Goal: Task Accomplishment & Management: Manage account settings

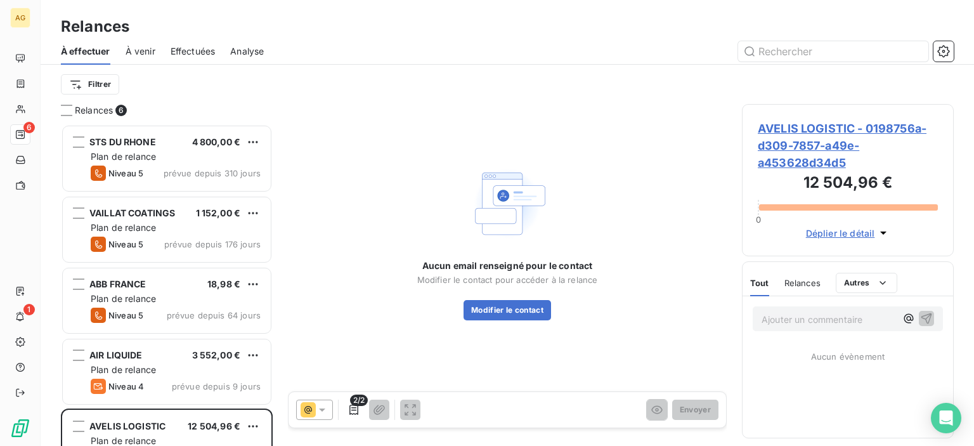
scroll to position [312, 202]
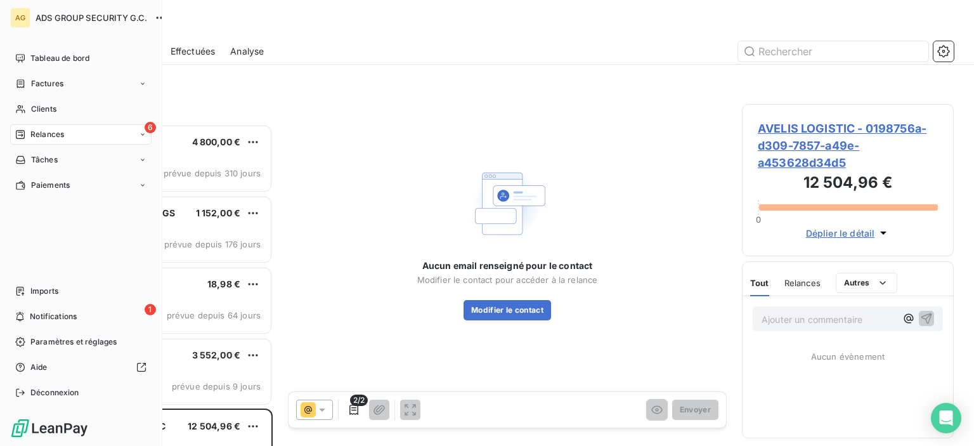
click at [23, 134] on icon at bounding box center [20, 134] width 10 height 10
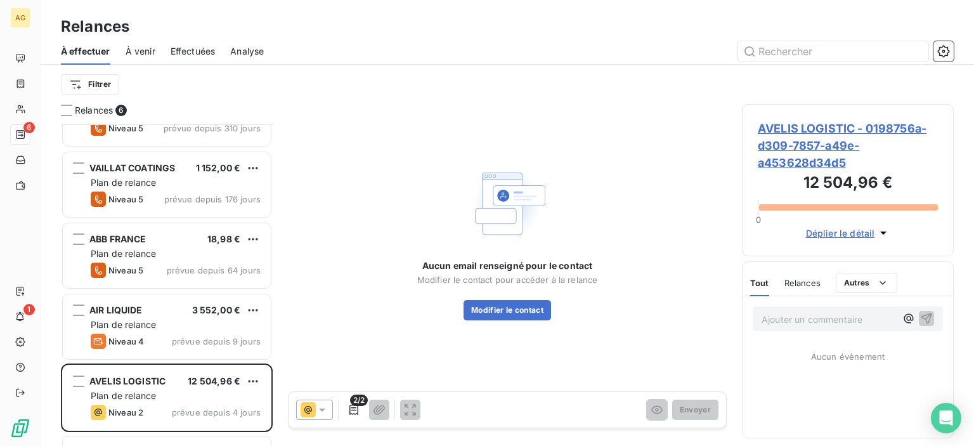
scroll to position [105, 0]
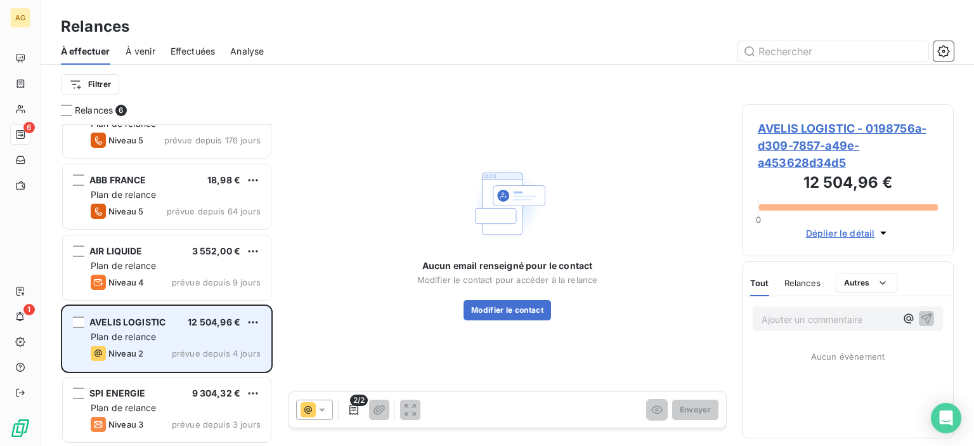
click at [212, 351] on span "prévue depuis 4 jours" at bounding box center [216, 353] width 89 height 10
click at [254, 323] on html "AG 6 1 Relances À effectuer À venir Effectuées Analyse Filtrer Relances 6 STS D…" at bounding box center [487, 223] width 974 height 446
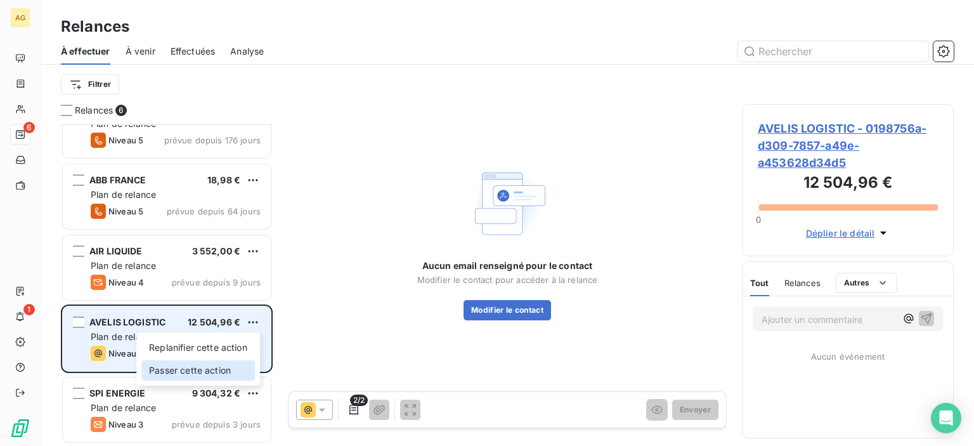
click at [229, 367] on div "Passer cette action" at bounding box center [198, 370] width 114 height 20
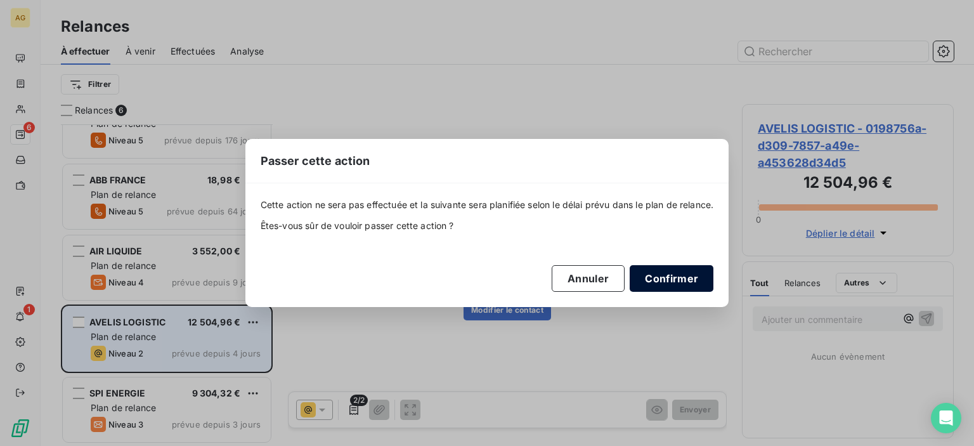
click at [693, 286] on button "Confirmer" at bounding box center [672, 278] width 84 height 27
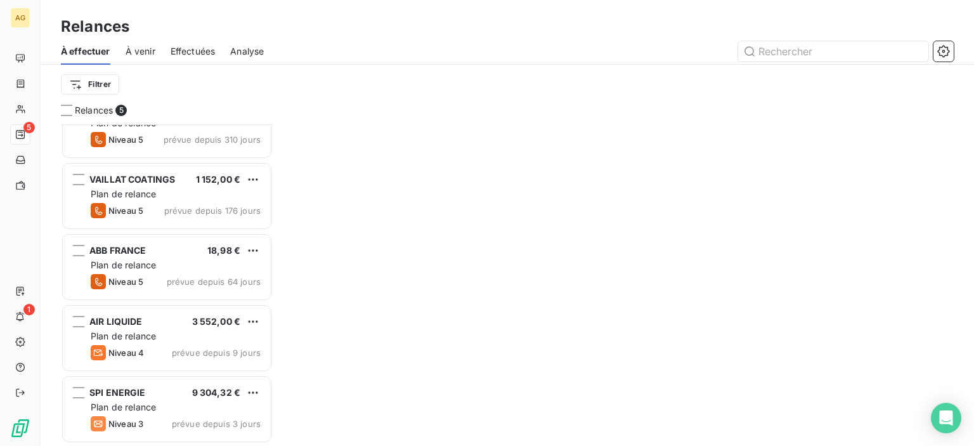
scroll to position [33, 0]
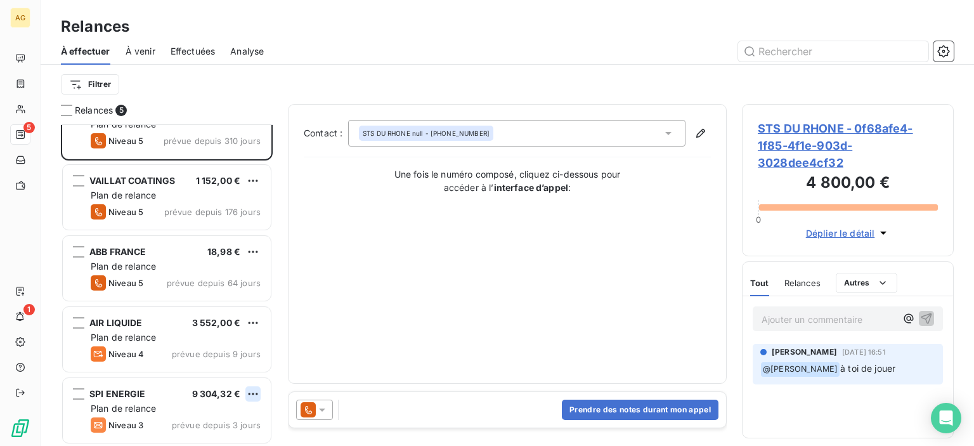
click at [254, 393] on html "AG 5 1 Relances À effectuer À venir Effectuées Analyse Filtrer Relances 5 STS D…" at bounding box center [487, 223] width 974 height 446
click at [216, 363] on div "Passer cette action" at bounding box center [198, 368] width 114 height 20
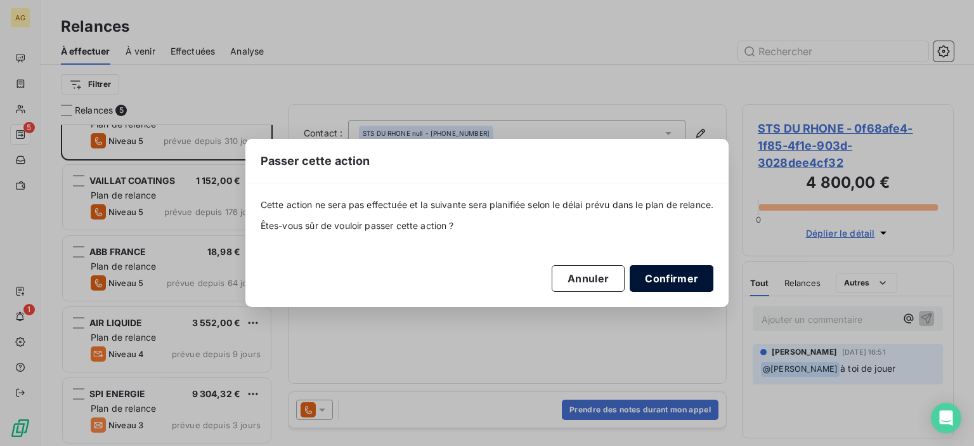
click at [702, 287] on button "Confirmer" at bounding box center [672, 278] width 84 height 27
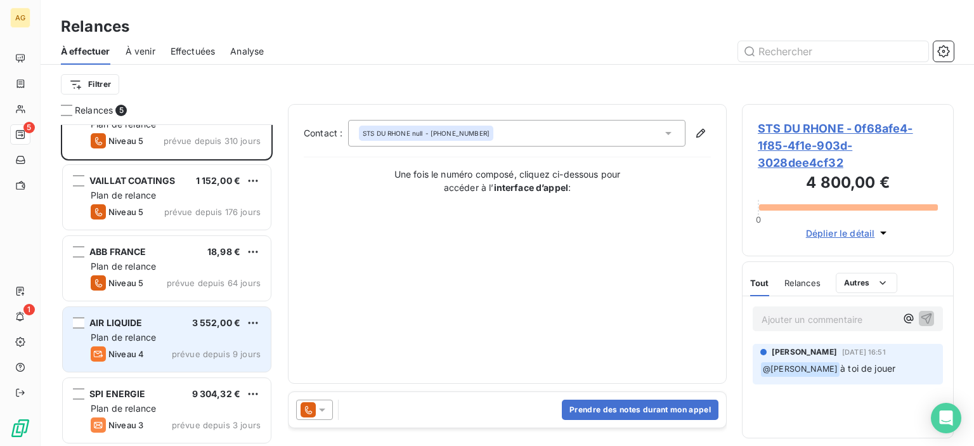
scroll to position [0, 0]
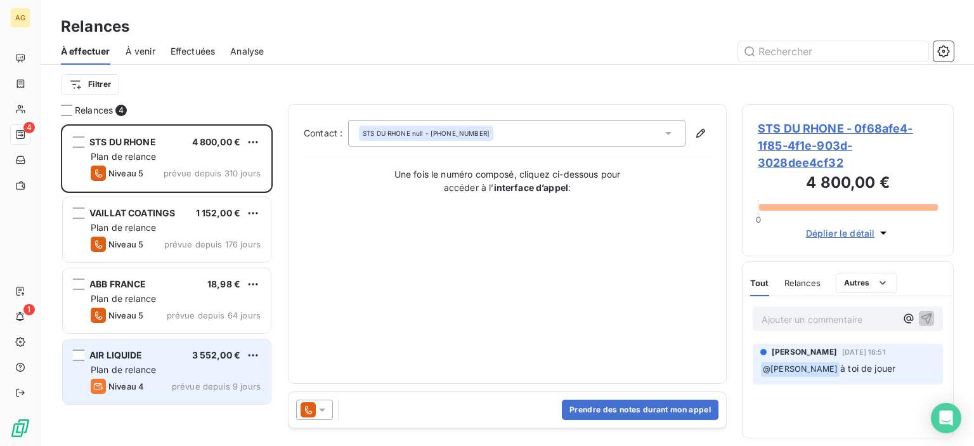
click at [229, 374] on div "Plan de relance" at bounding box center [176, 369] width 170 height 13
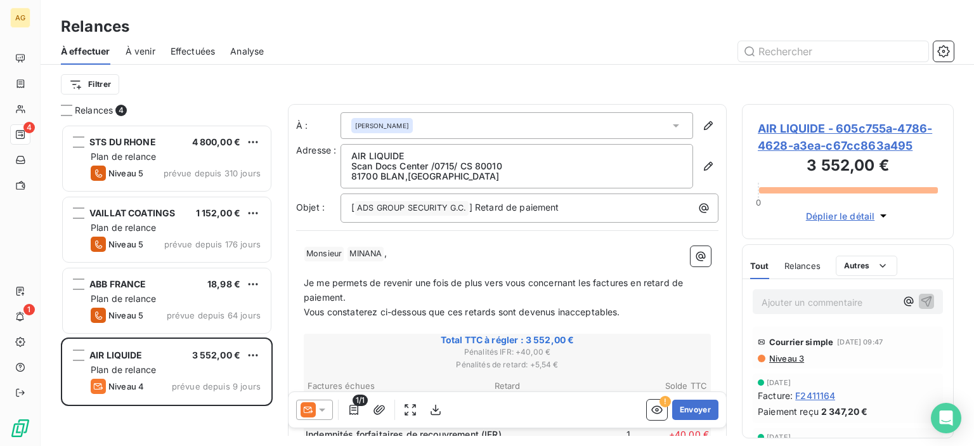
click at [435, 129] on div "[PERSON_NAME]" at bounding box center [517, 125] width 353 height 27
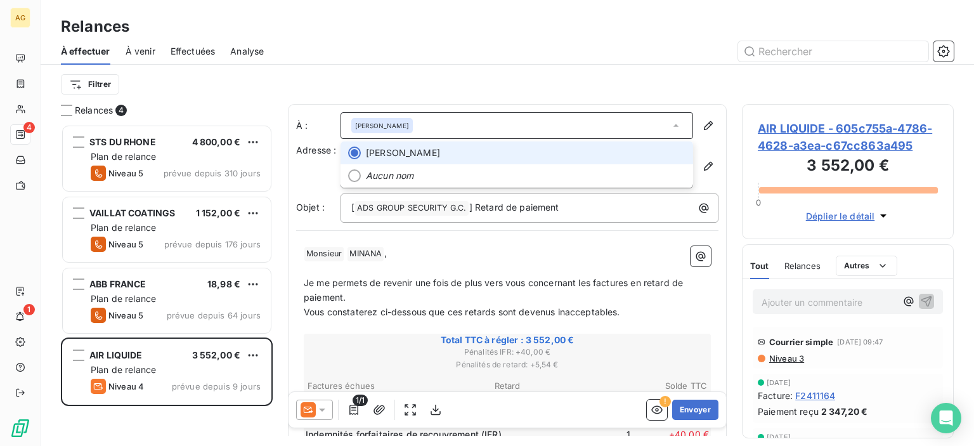
click at [433, 149] on span "[PERSON_NAME]" at bounding box center [526, 152] width 320 height 13
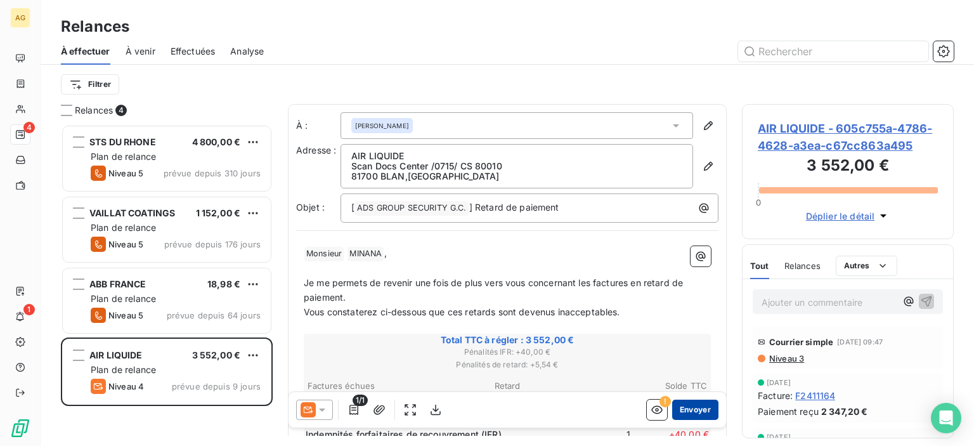
click at [676, 409] on button "Envoyer" at bounding box center [695, 410] width 46 height 20
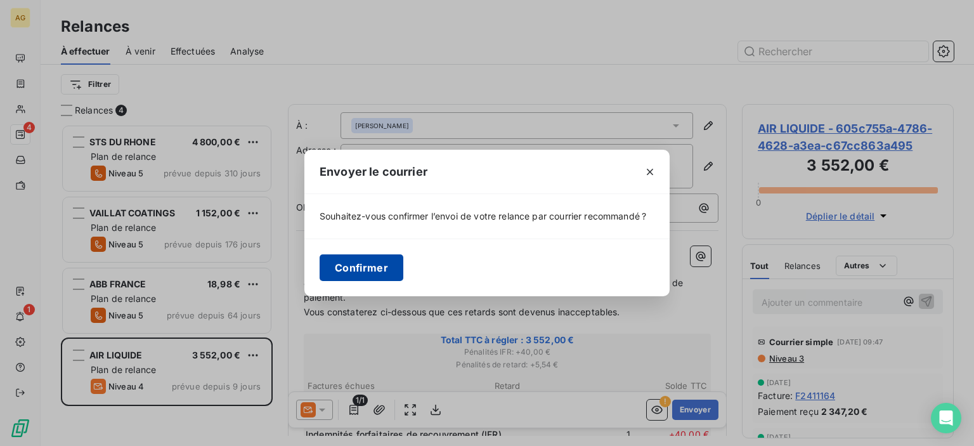
click at [341, 257] on button "Confirmer" at bounding box center [362, 267] width 84 height 27
